Goal: Task Accomplishment & Management: Use online tool/utility

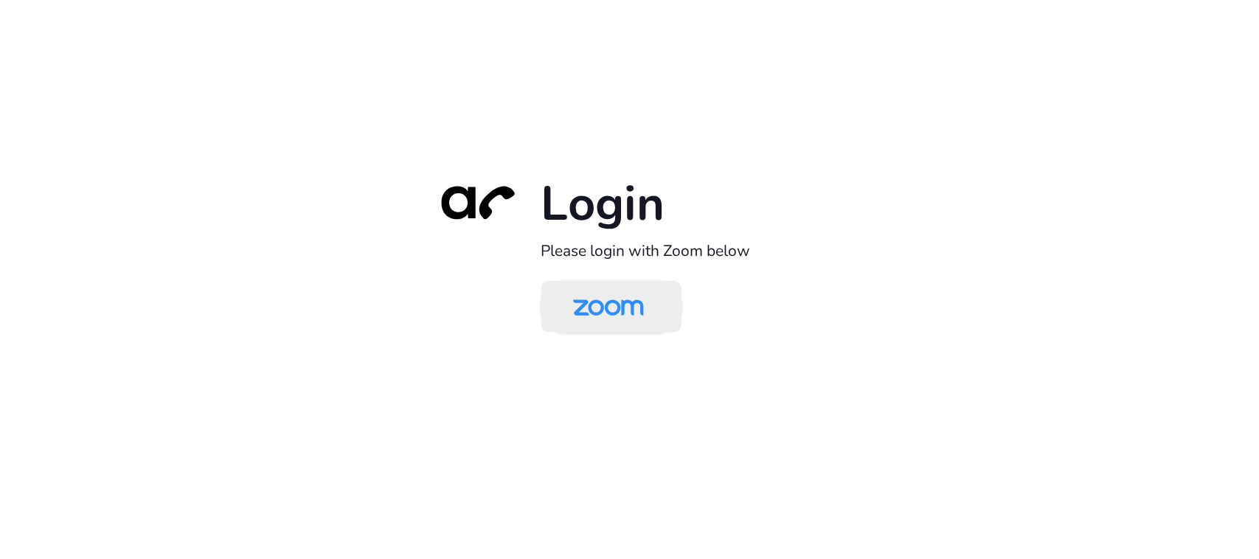
click at [587, 315] on img at bounding box center [609, 308] width 102 height 48
click at [617, 319] on img at bounding box center [609, 308] width 102 height 48
click at [642, 296] on img at bounding box center [609, 308] width 102 height 48
click at [638, 308] on img at bounding box center [609, 308] width 102 height 48
click at [623, 301] on img at bounding box center [609, 308] width 102 height 48
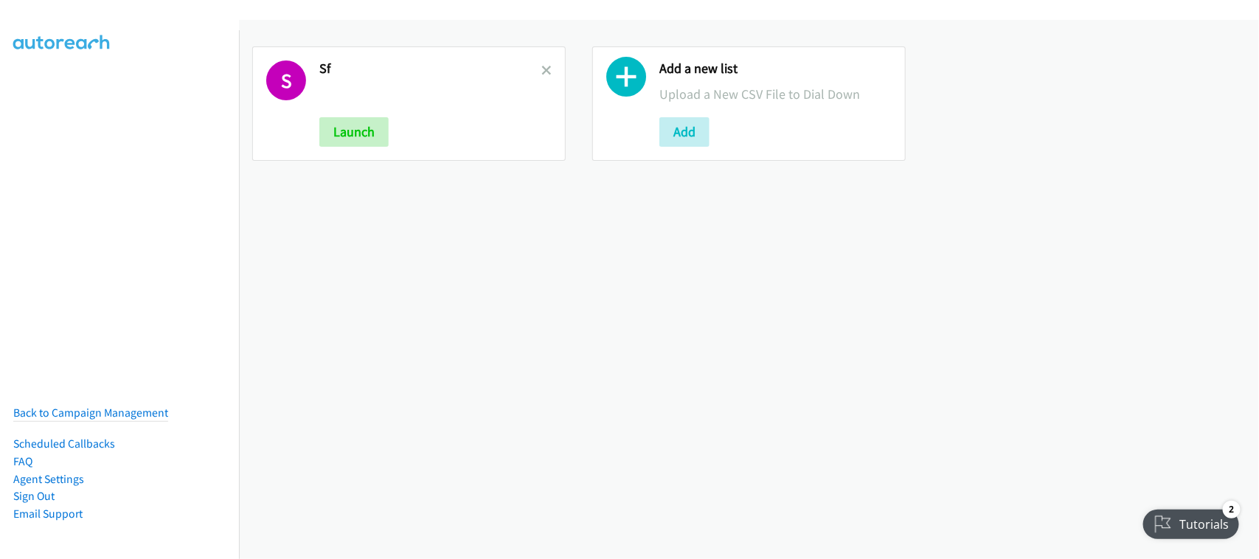
click at [543, 63] on link at bounding box center [546, 70] width 10 height 17
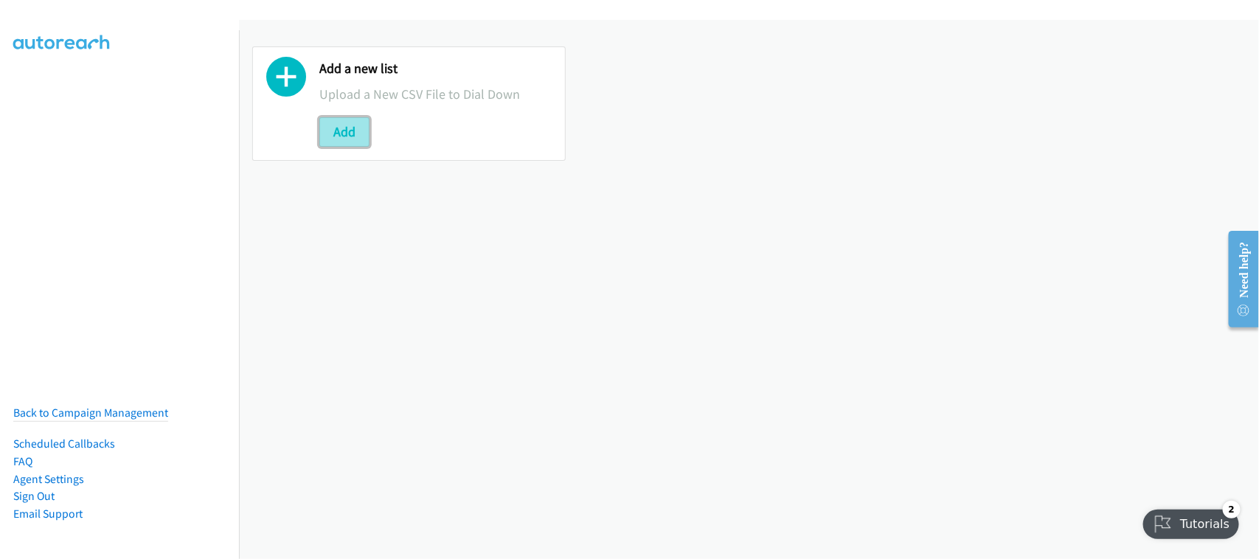
click at [359, 131] on button "Add" at bounding box center [344, 132] width 50 height 30
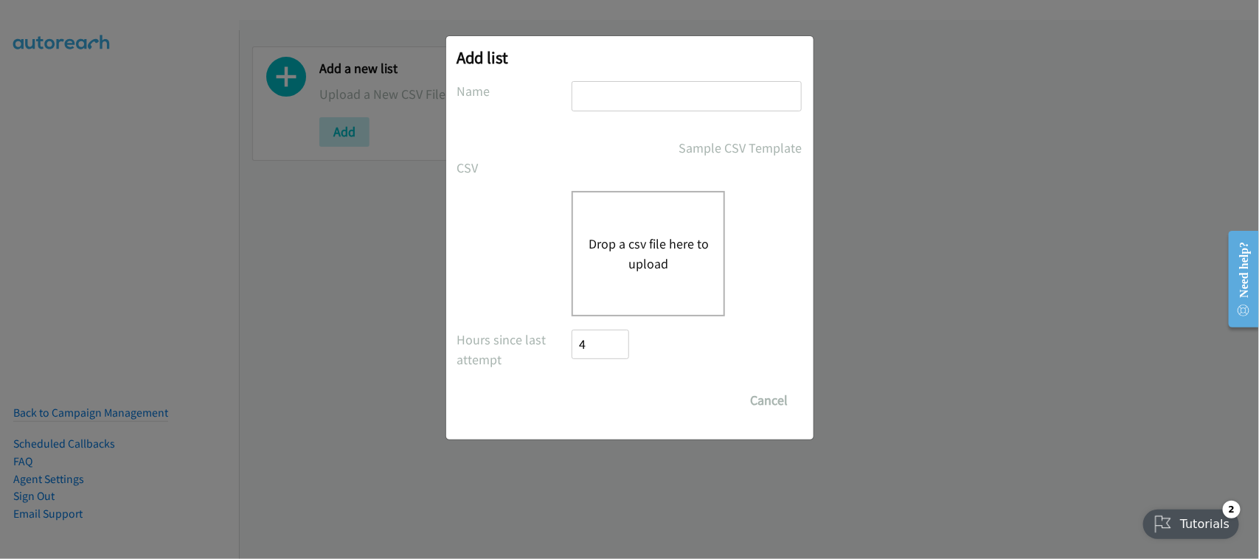
drag, startPoint x: 686, startPoint y: 97, endPoint x: 685, endPoint y: 111, distance: 14.1
click at [686, 97] on input "text" at bounding box center [687, 96] width 230 height 30
type input "DATA"
click at [651, 238] on button "Drop a csv file here to upload" at bounding box center [648, 254] width 121 height 40
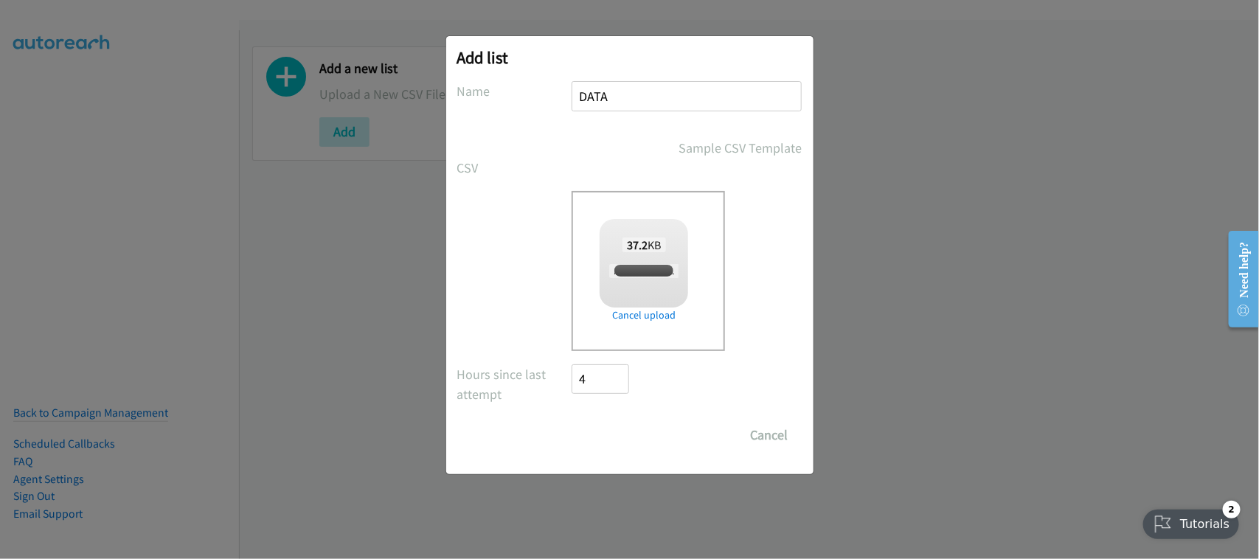
checkbox input "true"
click at [600, 426] on input "Save List" at bounding box center [610, 435] width 77 height 30
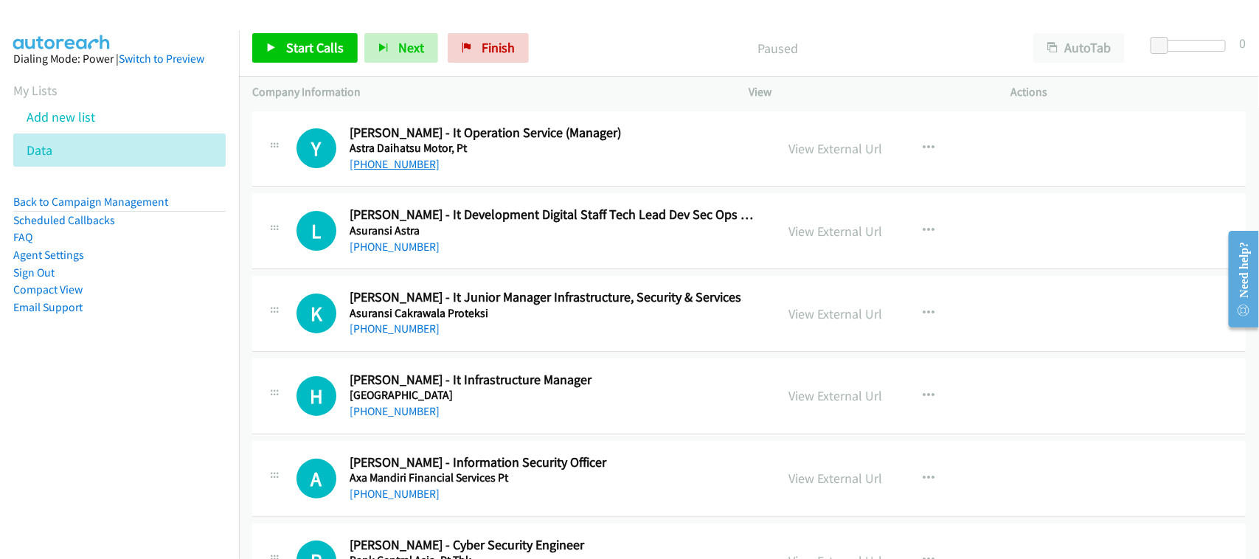
click at [415, 164] on link "[PHONE_NUMBER]" at bounding box center [395, 164] width 90 height 14
drag, startPoint x: 406, startPoint y: 240, endPoint x: 467, endPoint y: 247, distance: 61.7
click at [406, 240] on link "[PHONE_NUMBER]" at bounding box center [395, 247] width 90 height 14
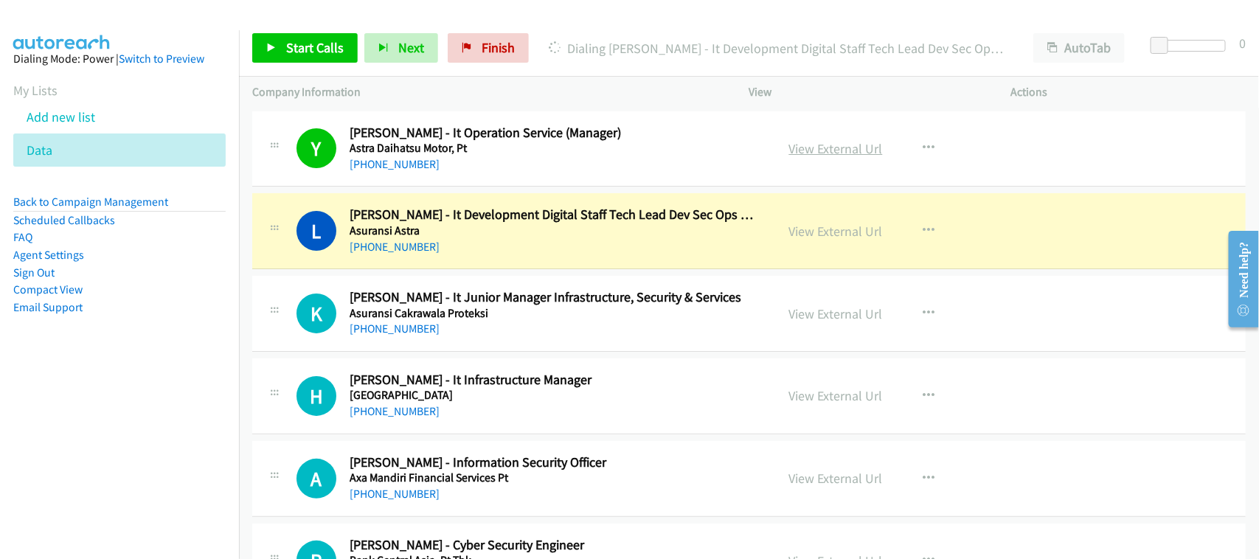
click at [817, 140] on link "View External Url" at bounding box center [836, 148] width 94 height 17
click at [804, 229] on link "View External Url" at bounding box center [836, 231] width 94 height 17
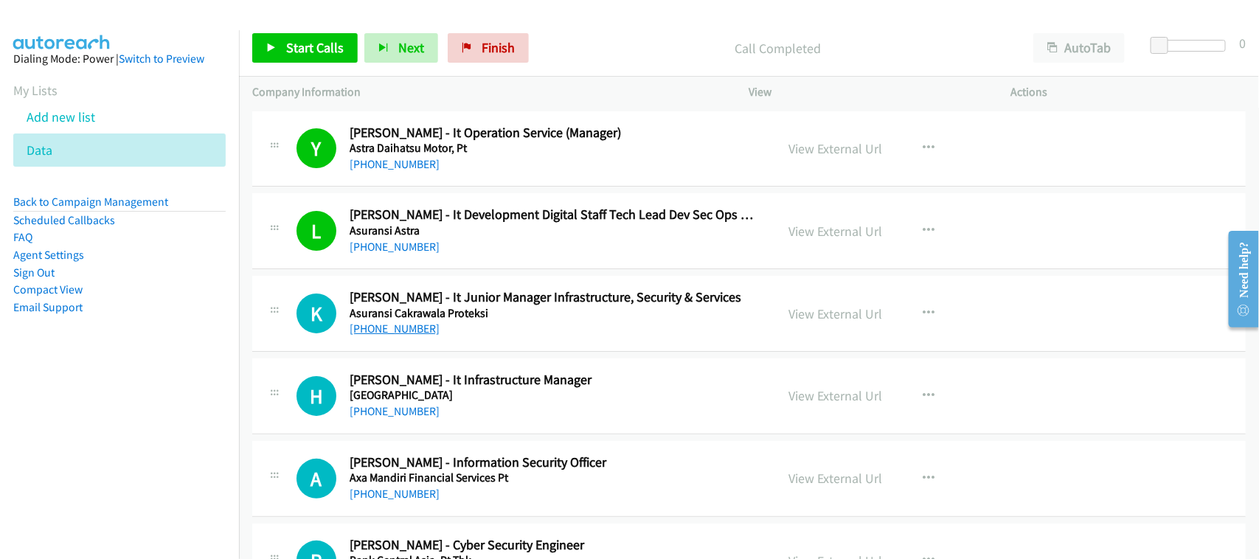
click at [417, 325] on link "[PHONE_NUMBER]" at bounding box center [395, 329] width 90 height 14
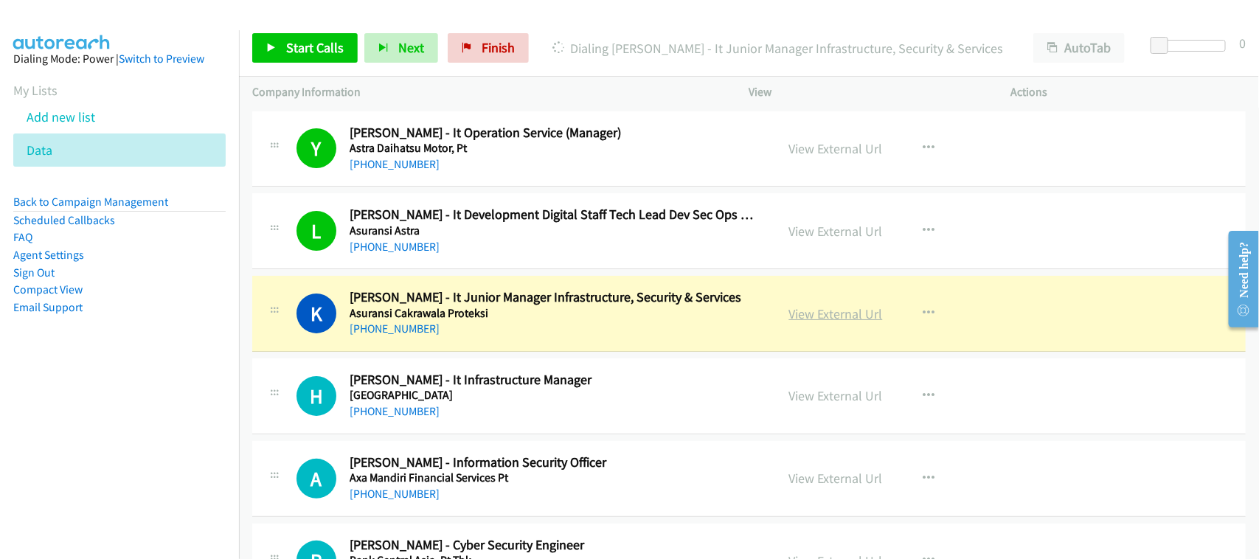
drag, startPoint x: 799, startPoint y: 323, endPoint x: 787, endPoint y: 314, distance: 14.8
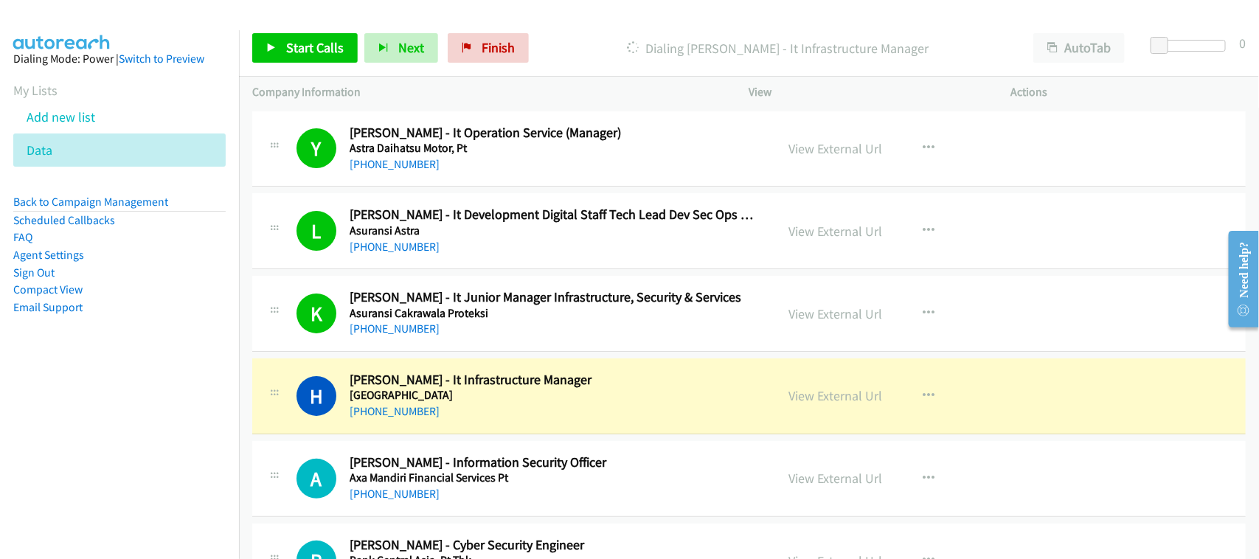
drag, startPoint x: 119, startPoint y: 426, endPoint x: 281, endPoint y: 384, distance: 167.6
click at [119, 426] on nav "Dialing Mode: Power | Switch to Preview My Lists Add new list Data Back to Camp…" at bounding box center [120, 309] width 240 height 559
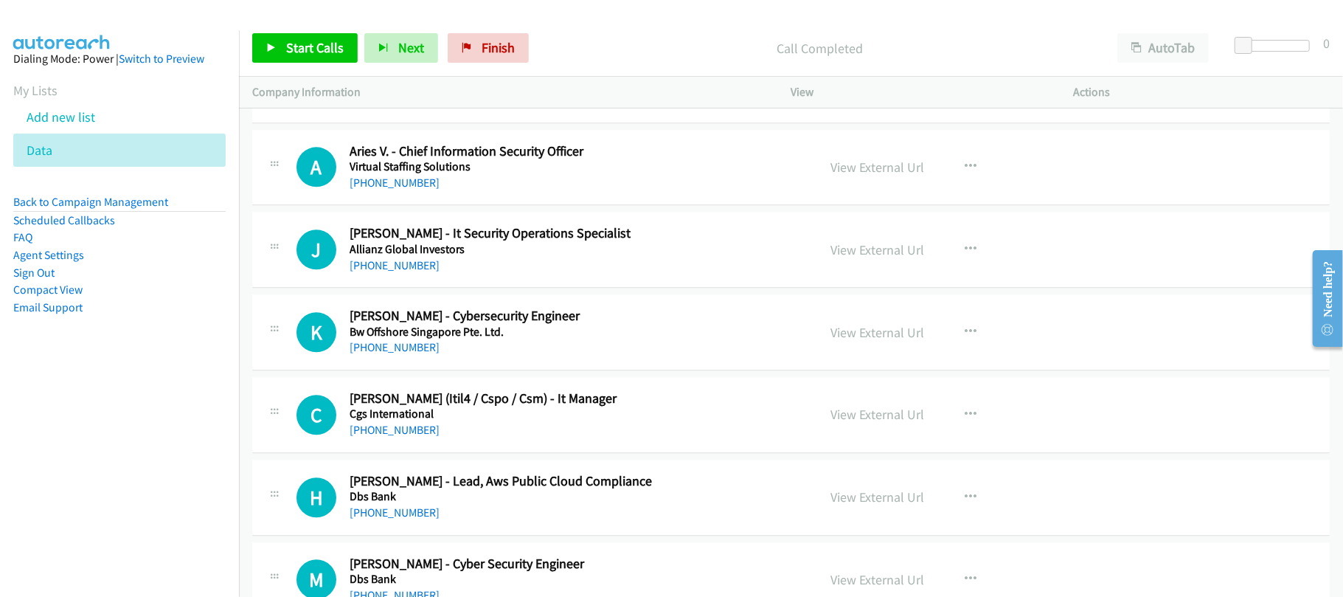
scroll to position [6687, 0]
